Goal: Task Accomplishment & Management: Manage account settings

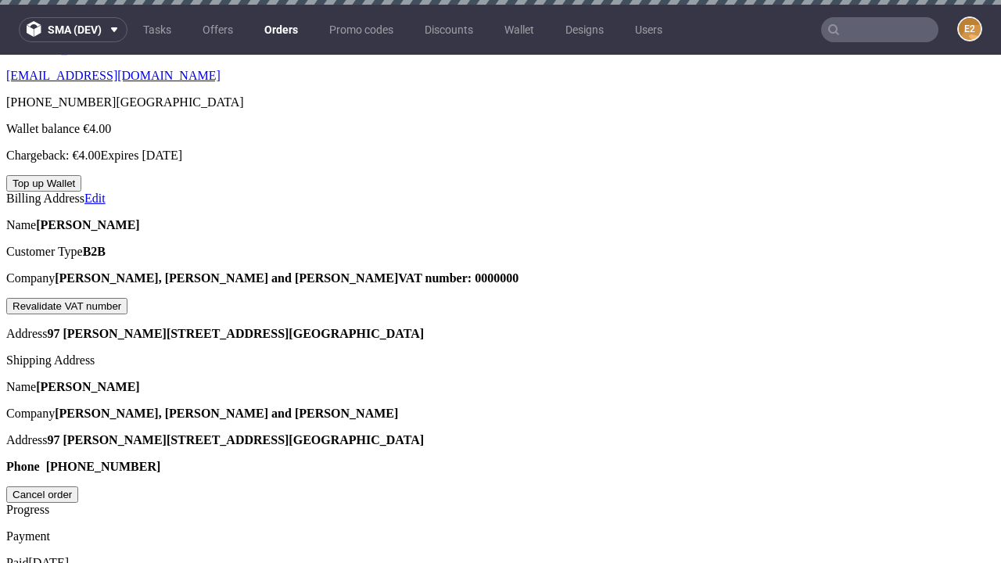
scroll to position [397, 0]
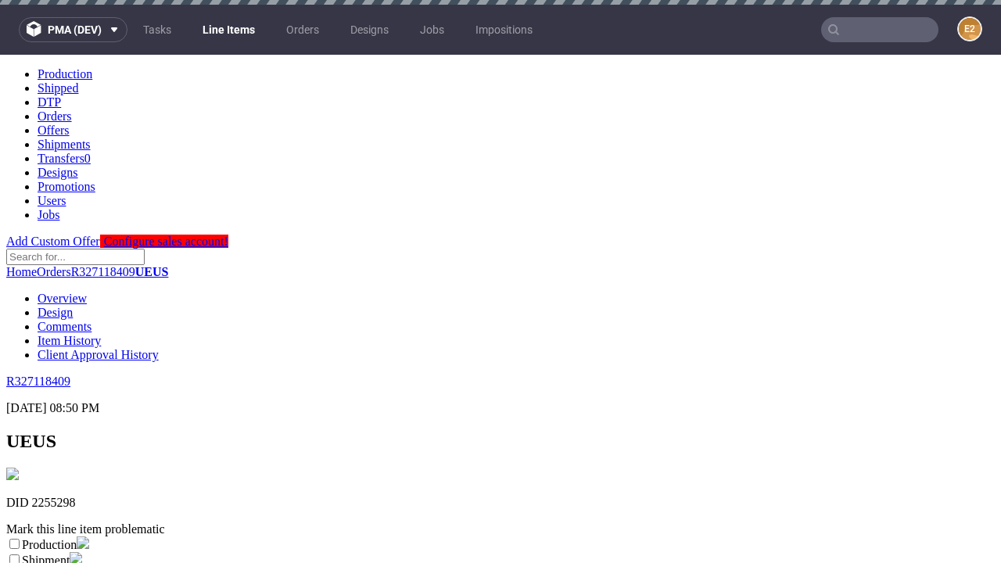
scroll to position [275, 0]
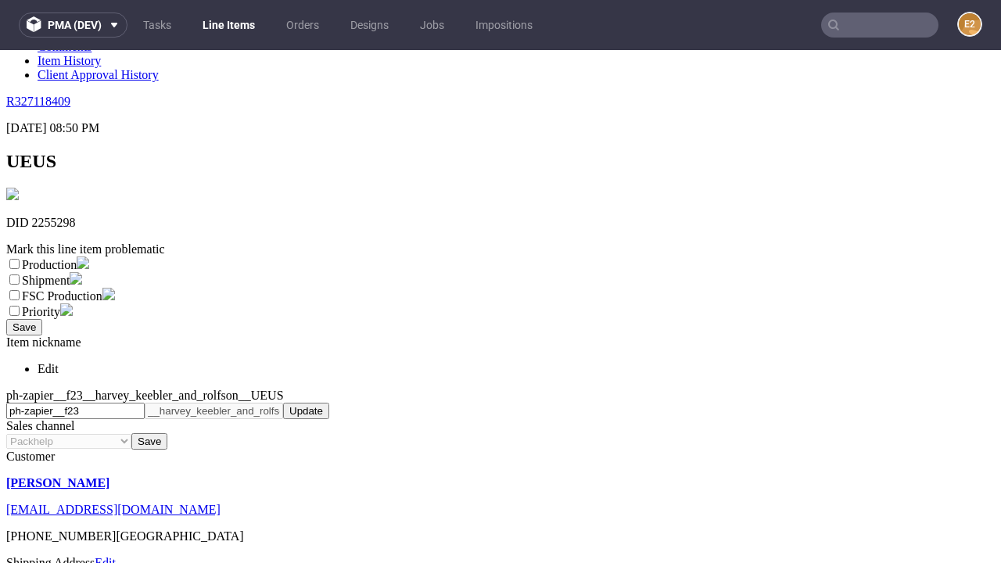
select select "dtp_ca_needed"
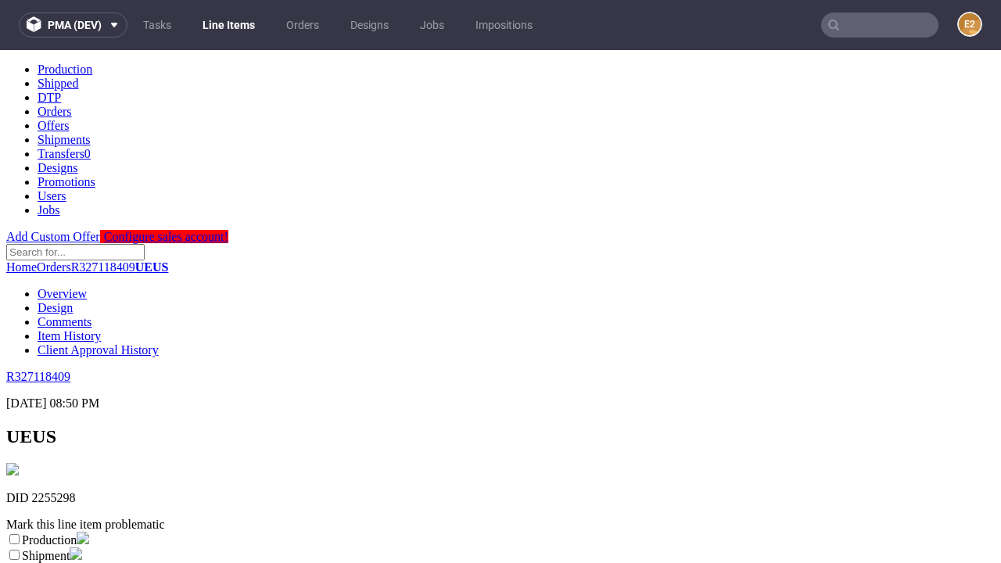
scroll to position [0, 0]
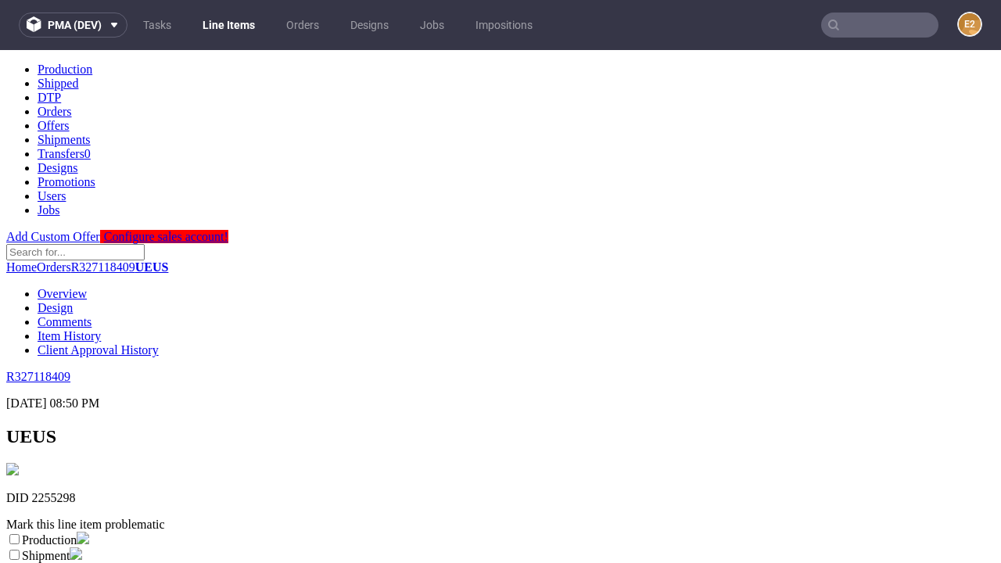
checkbox input "true"
